Goal: Find specific page/section

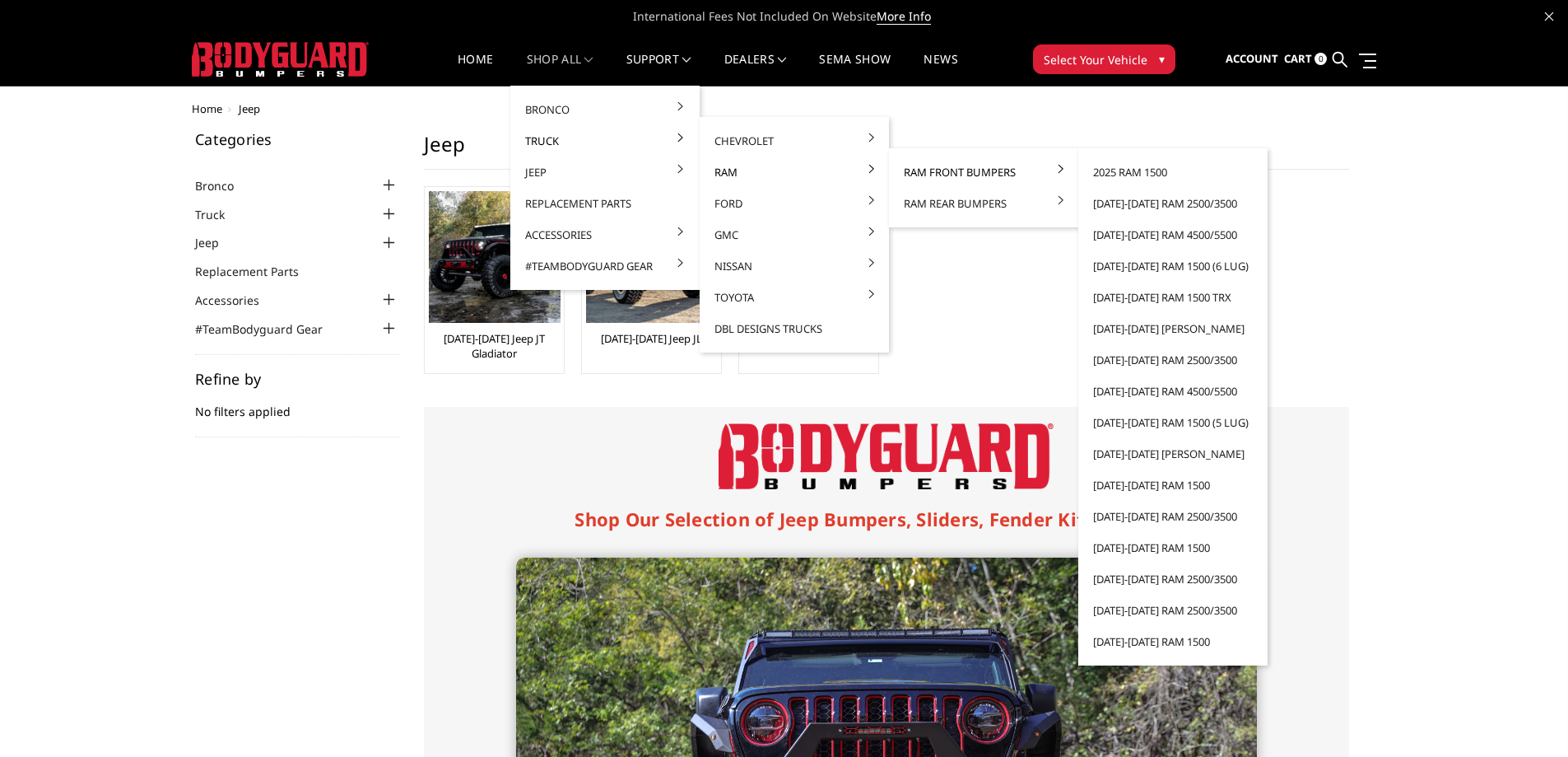
click at [947, 168] on link "Ram Front Bumpers" at bounding box center [983, 171] width 176 height 31
click at [1113, 176] on link "2025 Ram 1500" at bounding box center [1173, 171] width 176 height 31
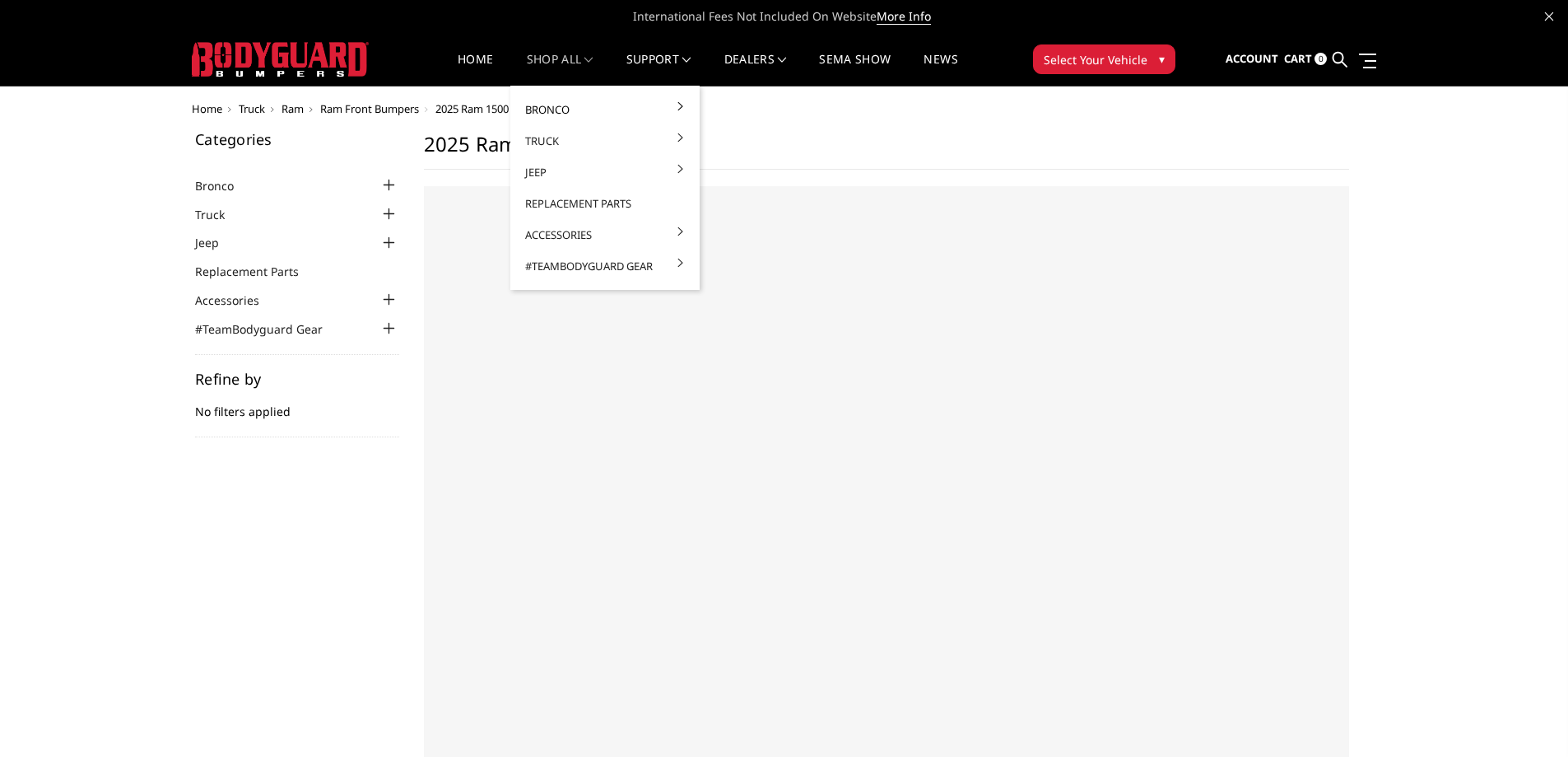
select select "US"
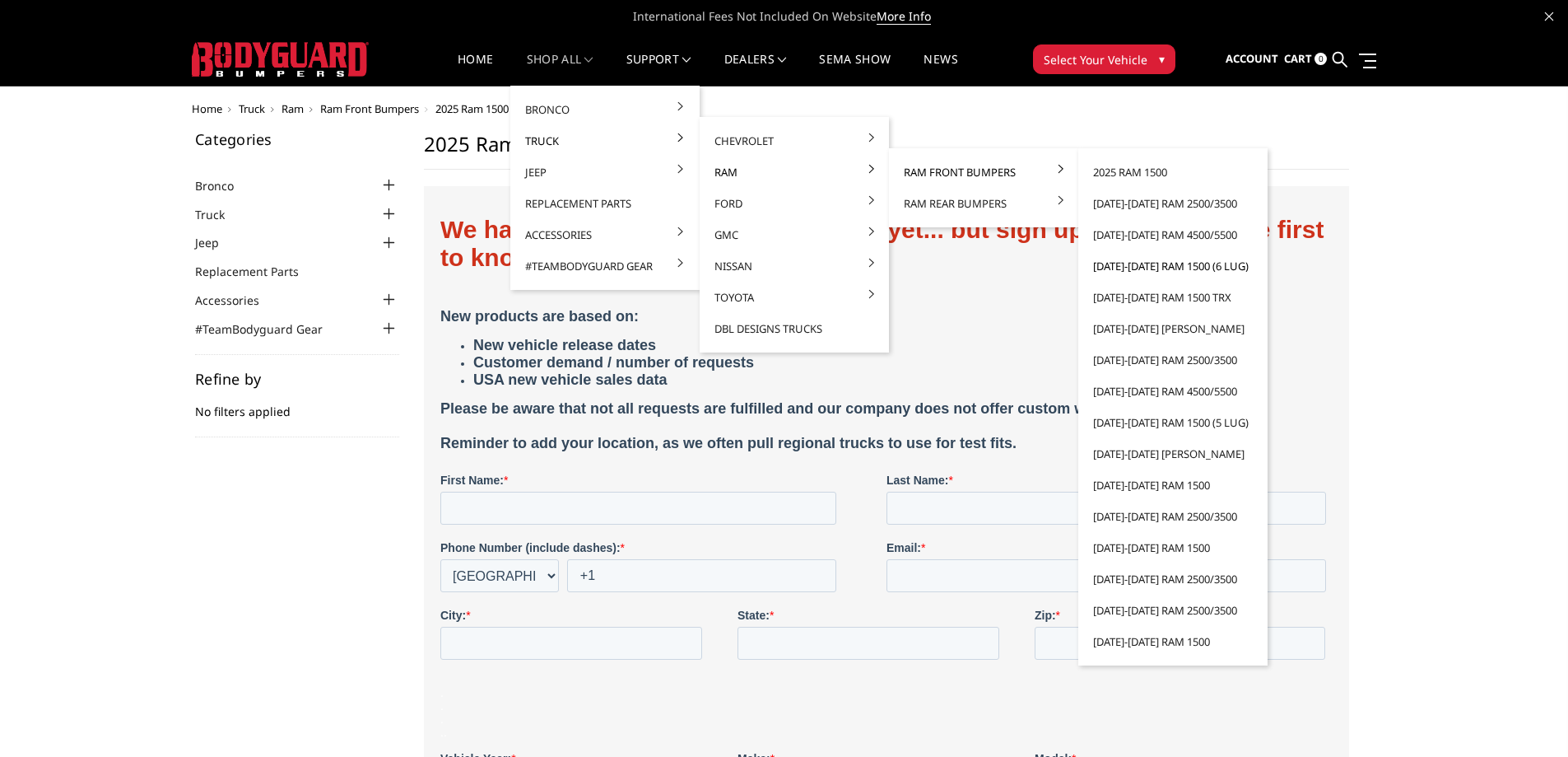
click at [1155, 272] on link "[DATE]-[DATE] Ram 1500 (6 lug)" at bounding box center [1173, 265] width 176 height 31
